Goal: Task Accomplishment & Management: Manage account settings

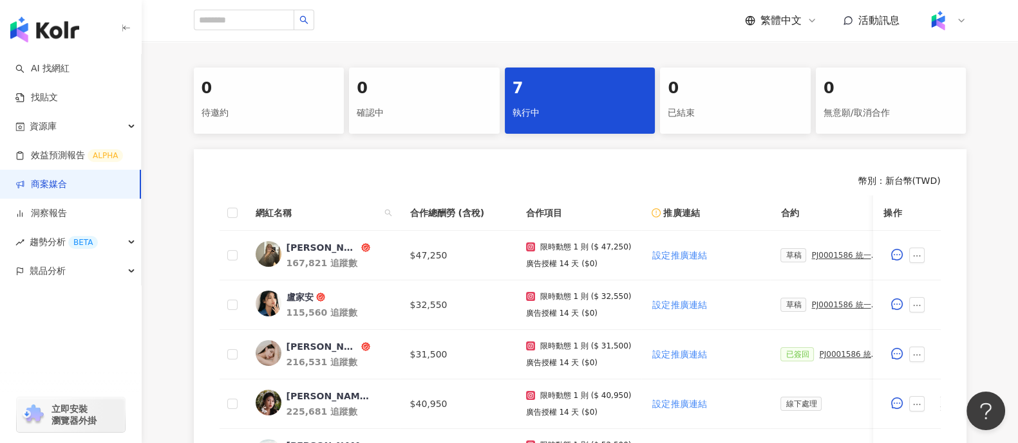
scroll to position [321, 0]
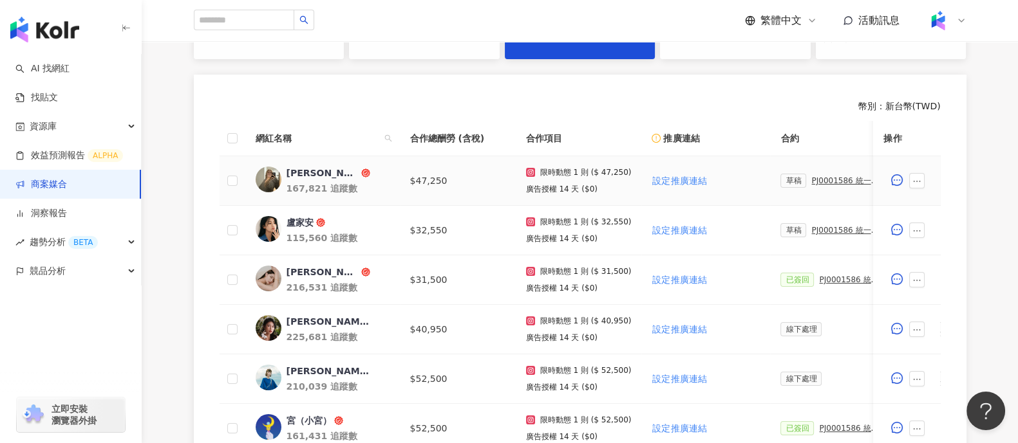
click at [824, 180] on div "PJ0001586 統一藥品_雅漾_長銷熱賣品限動導購_2025H2_KOL合作" at bounding box center [847, 180] width 72 height 9
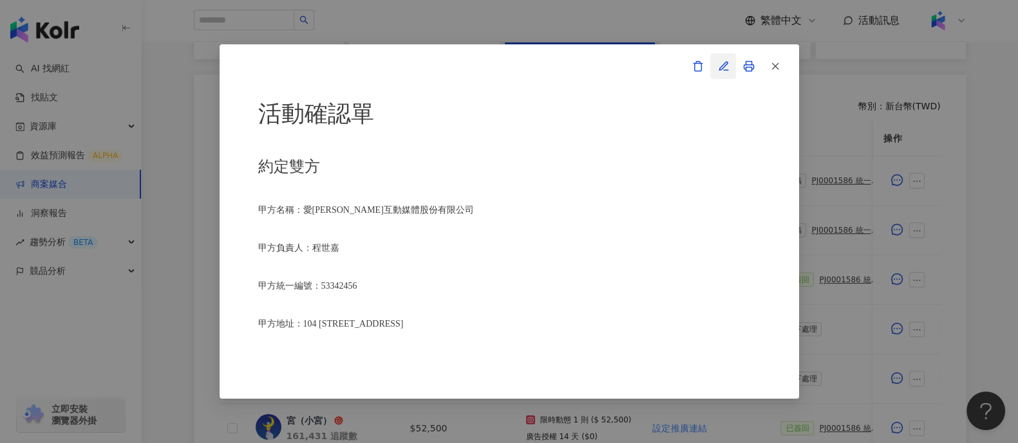
click at [720, 64] on icon "button" at bounding box center [724, 67] width 12 height 12
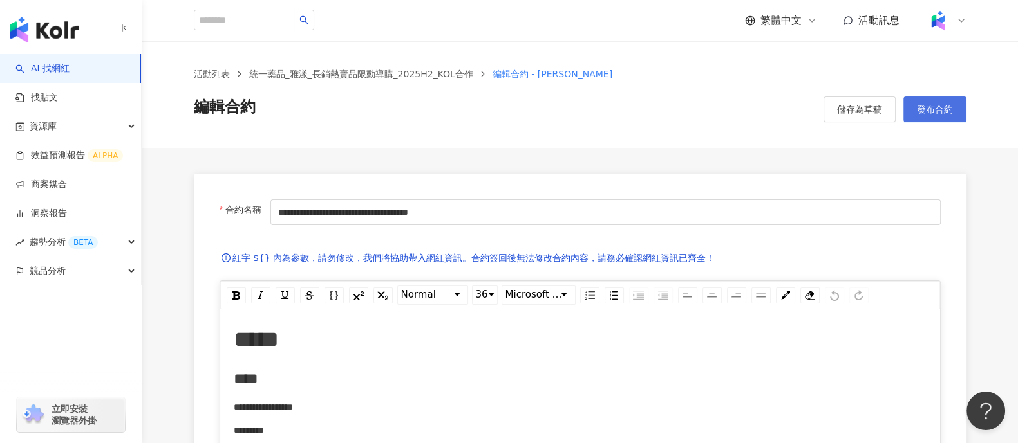
click at [952, 104] on span "發布合約" at bounding box center [935, 109] width 36 height 10
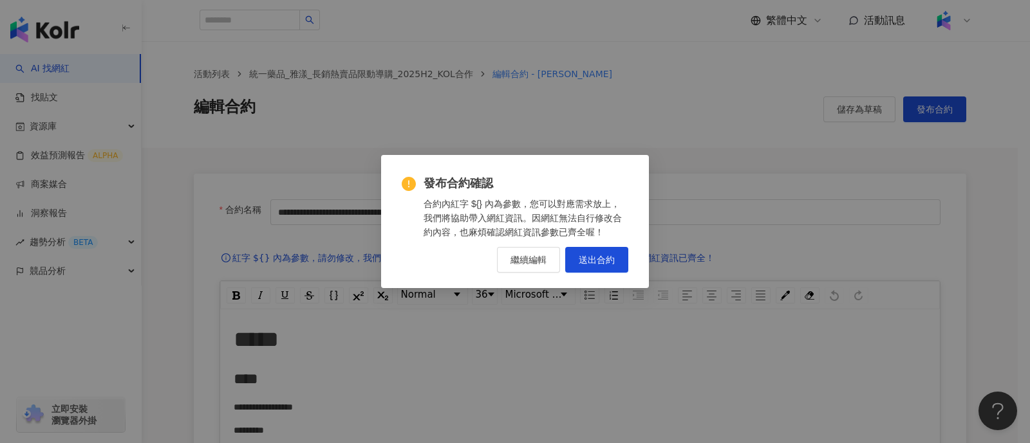
click at [630, 254] on div "發布合約確認 合約內紅字 ${} 內為參數，您可以對應需求放上，我們將協助帶入網紅資訊。因網紅無法自行修改合約內容，也麻煩確認網紅資訊參數已齊全喔！ 繼續編輯…" at bounding box center [515, 221] width 268 height 133
click at [620, 268] on button "送出合約" at bounding box center [596, 260] width 63 height 26
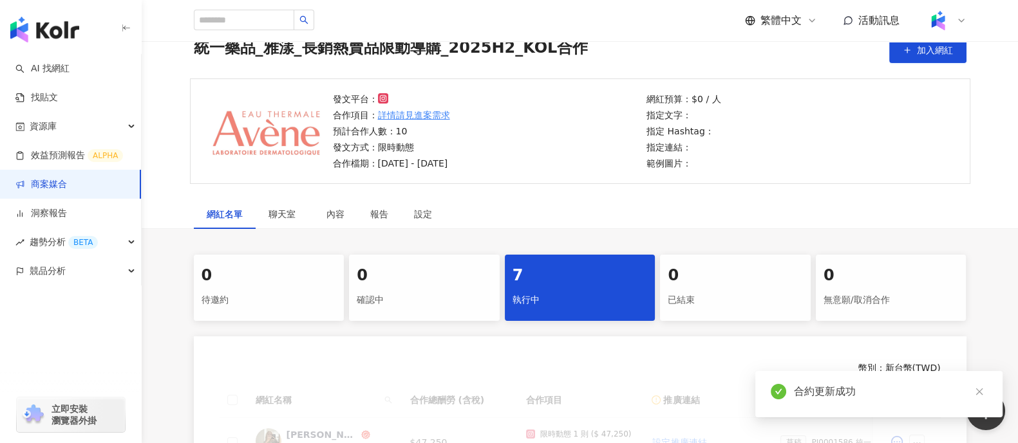
scroll to position [321, 0]
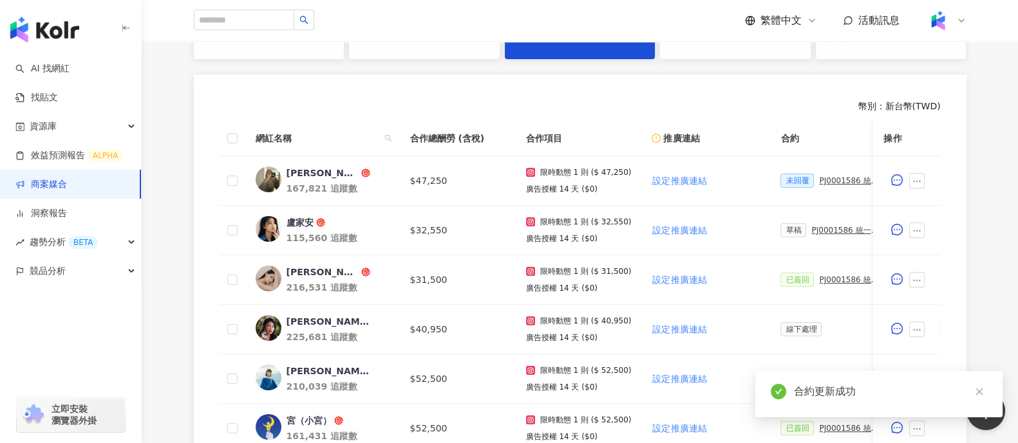
click at [811, 233] on div "PJ0001586 統一藥品_雅漾_長銷熱賣品限動導購_2025H2_KOL合作" at bounding box center [847, 230] width 72 height 9
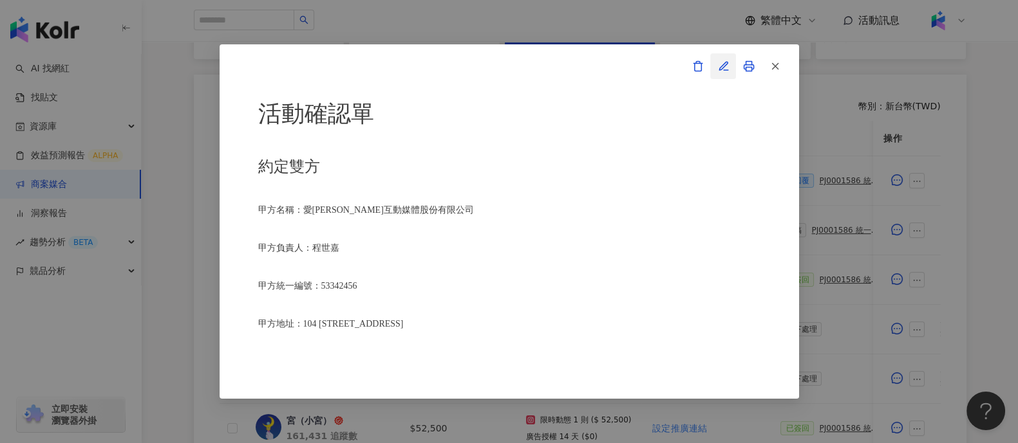
click at [718, 63] on icon "button" at bounding box center [724, 67] width 12 height 12
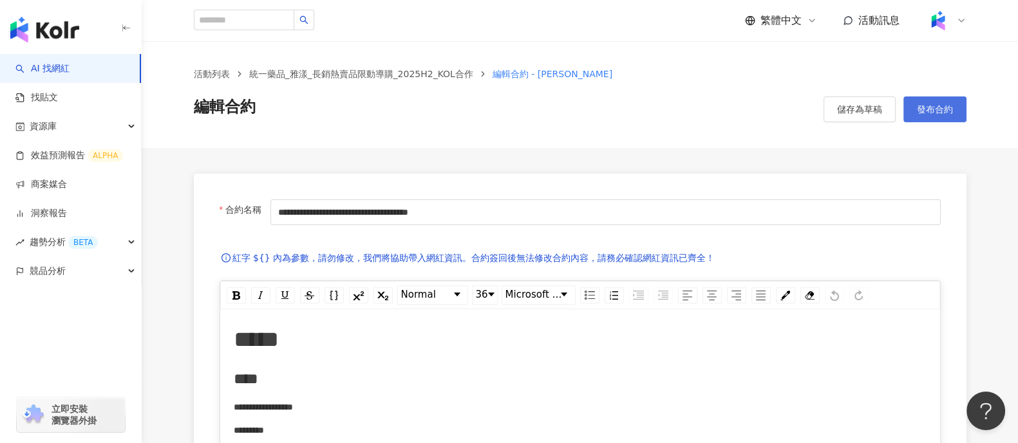
click at [937, 115] on button "發布合約" at bounding box center [934, 110] width 63 height 26
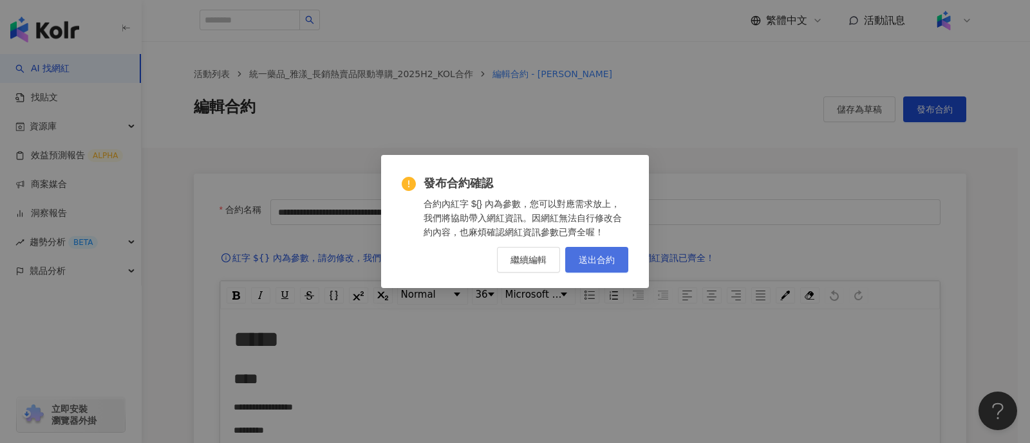
click at [613, 258] on span "送出合約" at bounding box center [597, 260] width 36 height 10
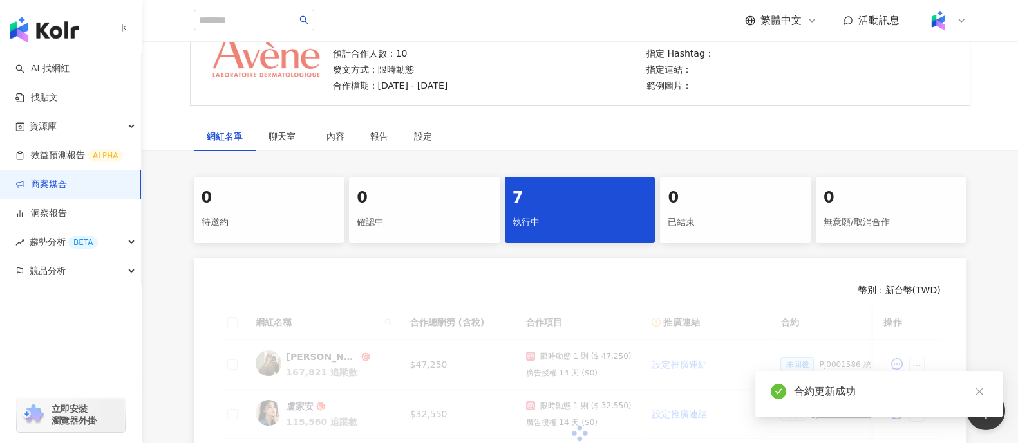
scroll to position [321, 0]
